Goal: Understand process/instructions

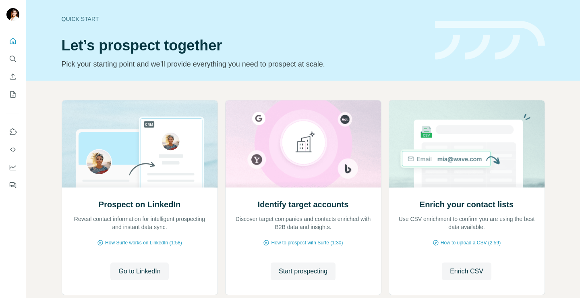
scroll to position [49, 0]
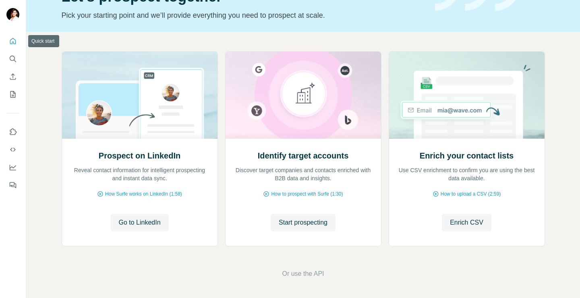
click at [13, 40] on icon "Quick start" at bounding box center [13, 41] width 8 height 8
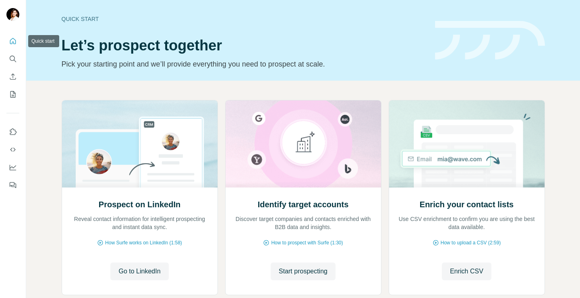
click at [14, 34] on button "Quick start" at bounding box center [12, 41] width 13 height 15
